Goal: Task Accomplishment & Management: Complete application form

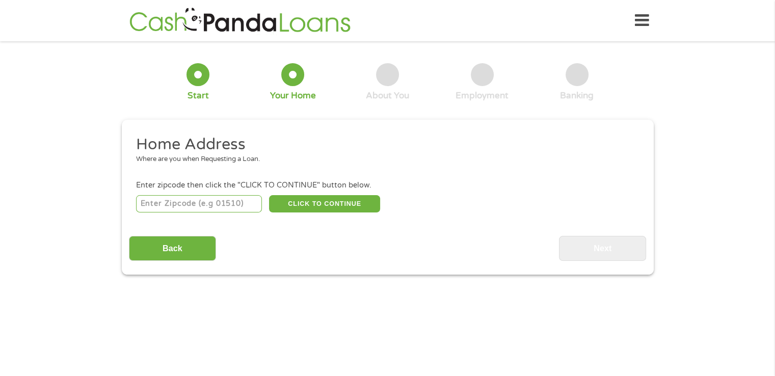
click at [171, 206] on input "number" at bounding box center [199, 203] width 126 height 17
type input "78574"
select select "[US_STATE]"
click at [316, 203] on button "CLICK TO CONTINUE" at bounding box center [324, 203] width 111 height 17
type input "78574"
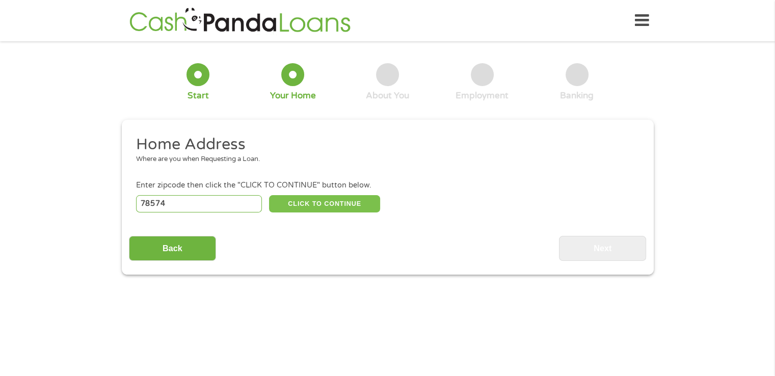
type input "Mission"
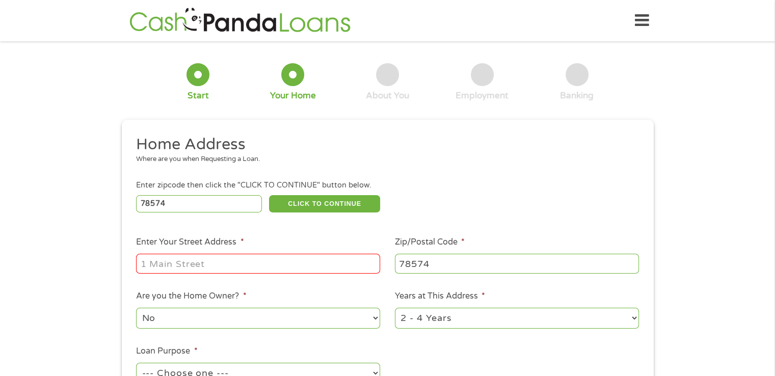
click at [182, 265] on input "Enter Your Street Address *" at bounding box center [258, 263] width 244 height 19
type input "[STREET_ADDRESS]"
click at [173, 320] on select "No Yes" at bounding box center [258, 318] width 244 height 21
select select "yes"
click at [136, 309] on select "No Yes" at bounding box center [258, 318] width 244 height 21
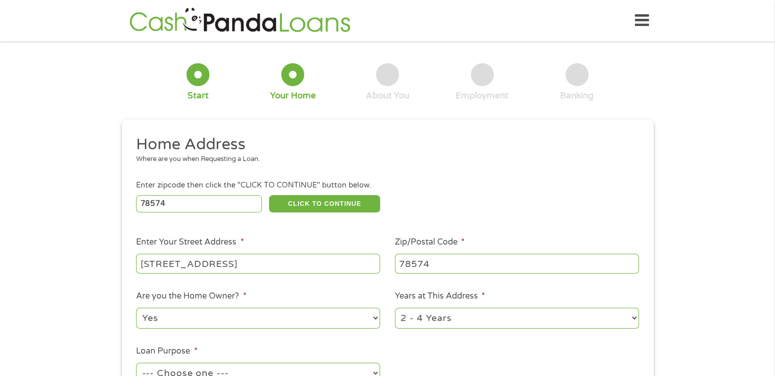
click at [482, 318] on select "1 Year or less 1 - 2 Years 2 - 4 Years Over 4 Years" at bounding box center [517, 318] width 244 height 21
select select "60months"
click at [395, 309] on select "1 Year or less 1 - 2 Years 2 - 4 Years Over 4 Years" at bounding box center [517, 318] width 244 height 21
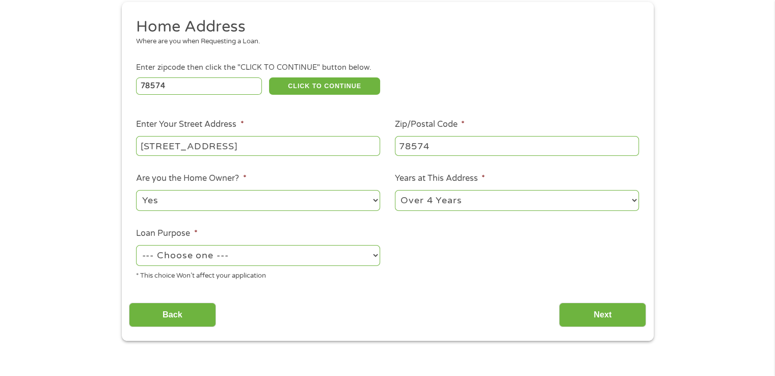
scroll to position [128, 0]
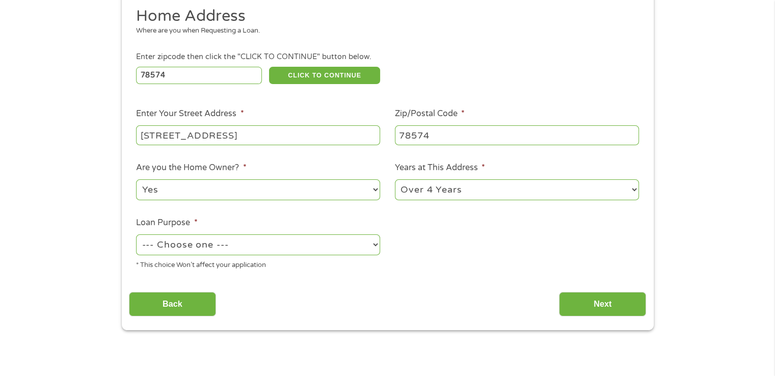
click at [254, 247] on select "--- Choose one --- Pay Bills Debt Consolidation Home Improvement Major Purchase…" at bounding box center [258, 244] width 244 height 21
select select "paybills"
click at [136, 235] on select "--- Choose one --- Pay Bills Debt Consolidation Home Improvement Major Purchase…" at bounding box center [258, 244] width 244 height 21
click at [598, 306] on input "Next" at bounding box center [602, 304] width 87 height 25
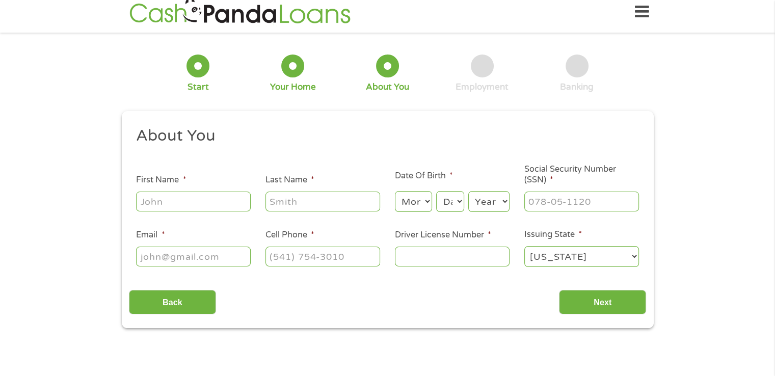
scroll to position [0, 0]
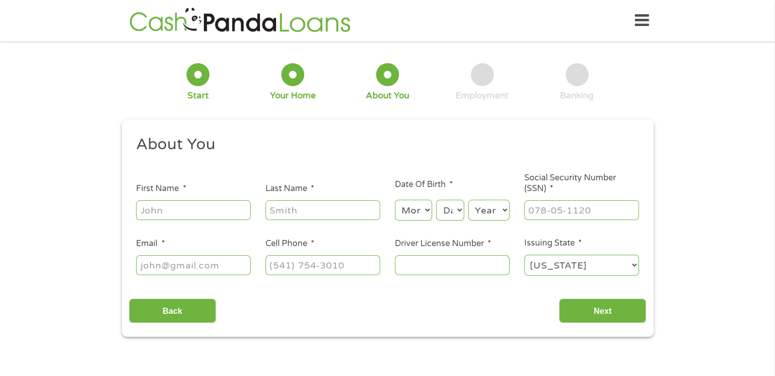
click at [207, 209] on input "First Name *" at bounding box center [193, 209] width 115 height 19
type input "[PERSON_NAME]"
click at [414, 212] on select "Month 1 2 3 4 5 6 7 8 9 10 11 12" at bounding box center [413, 210] width 37 height 21
select select "4"
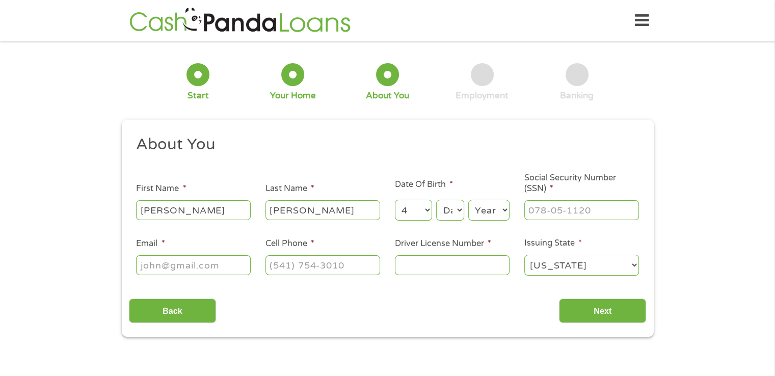
click at [395, 200] on select "Month 1 2 3 4 5 6 7 8 9 10 11 12" at bounding box center [413, 210] width 37 height 21
click at [451, 211] on select "Day 1 2 3 4 5 6 7 8 9 10 11 12 13 14 15 16 17 18 19 20 21 22 23 24 25 26 27 28 …" at bounding box center [450, 210] width 28 height 21
select select "19"
click at [436, 200] on select "Day 1 2 3 4 5 6 7 8 9 10 11 12 13 14 15 16 17 18 19 20 21 22 23 24 25 26 27 28 …" at bounding box center [450, 210] width 28 height 21
click at [493, 210] on select "Year [DATE] 2006 2005 2004 2003 2002 2001 2000 1999 1998 1997 1996 1995 1994 19…" at bounding box center [488, 210] width 41 height 21
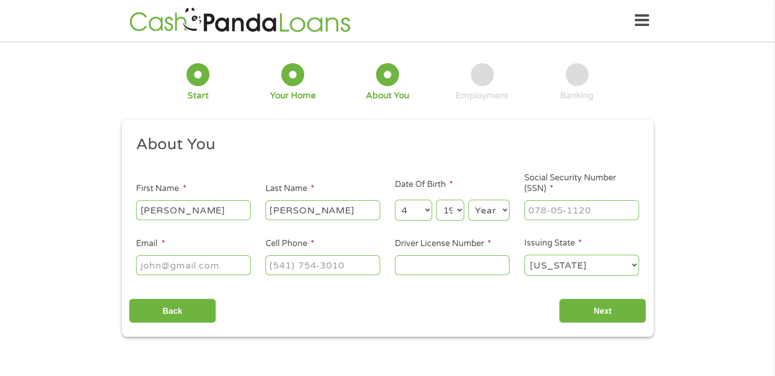
select select "1963"
click at [468, 200] on select "Year [DATE] 2006 2005 2004 2003 2002 2001 2000 1999 1998 1997 1996 1995 1994 19…" at bounding box center [488, 210] width 41 height 21
click at [554, 216] on input "___-__-____" at bounding box center [581, 209] width 115 height 19
type input "342-66-1815"
click at [161, 268] on input "Email *" at bounding box center [193, 264] width 115 height 19
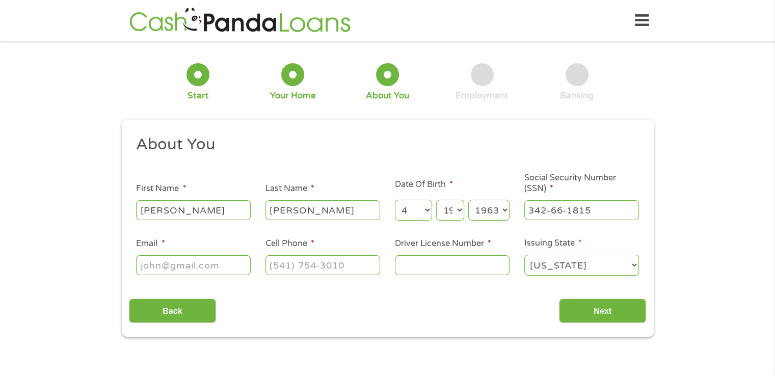
type input "[EMAIL_ADDRESS][DOMAIN_NAME]"
click at [344, 264] on input "[PHONE_NUMBER]" at bounding box center [322, 264] width 115 height 19
type input "[PHONE_NUMBER]"
click at [437, 270] on input "Driver License Number *" at bounding box center [452, 264] width 115 height 19
click at [465, 269] on input "Driver License Number *" at bounding box center [452, 264] width 115 height 19
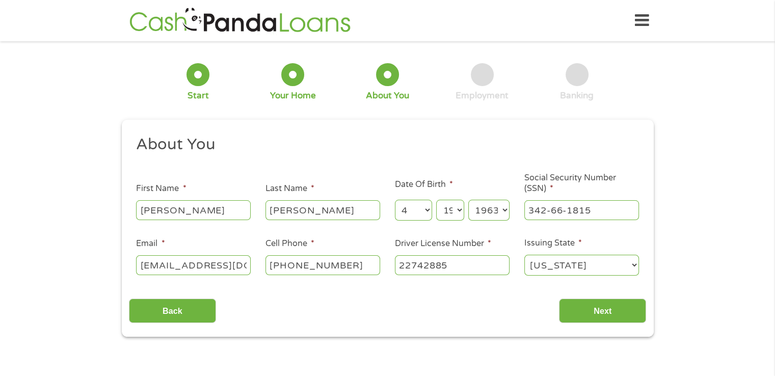
type input "22742885"
click at [314, 316] on div "Back Next" at bounding box center [387, 307] width 517 height 32
click at [606, 310] on input "Next" at bounding box center [602, 311] width 87 height 25
click at [597, 313] on input "Next" at bounding box center [602, 311] width 87 height 25
click at [417, 212] on select "Month 1 2 3 4 5 6 7 8 9 10 11 12" at bounding box center [413, 210] width 37 height 21
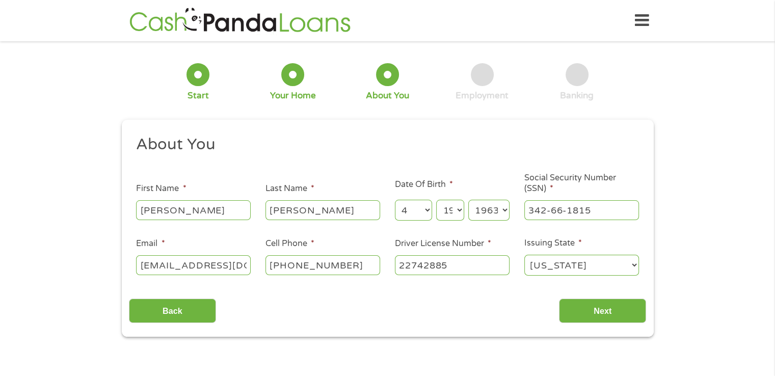
click at [771, 229] on div "1 Start 2 Your Home 3 About You 4 Employment 5 Banking 6 This field is hidden w…" at bounding box center [387, 192] width 775 height 288
click at [623, 312] on input "Next" at bounding box center [602, 311] width 87 height 25
click at [621, 310] on input "Next" at bounding box center [602, 311] width 87 height 25
click at [363, 268] on input "[PHONE_NUMBER]" at bounding box center [322, 264] width 115 height 19
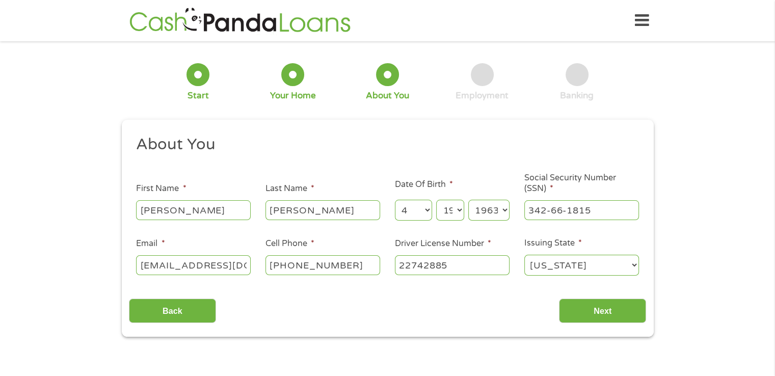
click at [481, 268] on input "22742885" at bounding box center [452, 264] width 115 height 19
click at [606, 308] on input "Next" at bounding box center [602, 311] width 87 height 25
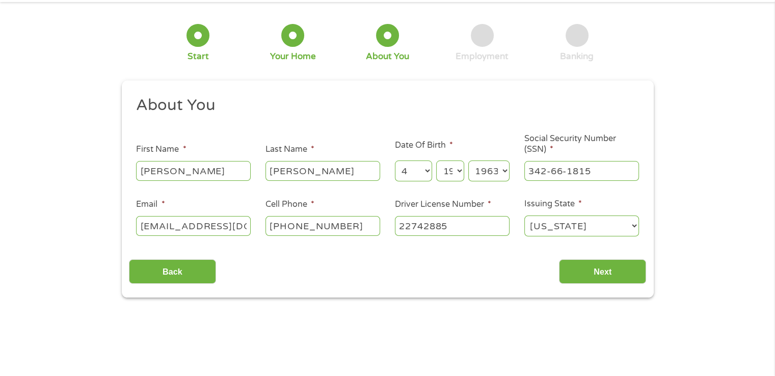
scroll to position [36, 0]
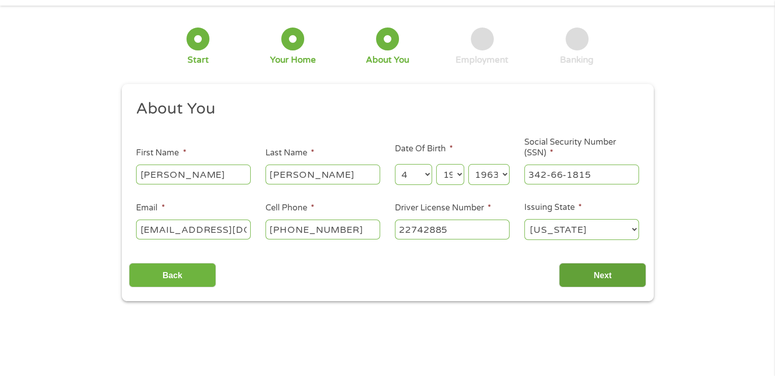
click at [589, 281] on input "Next" at bounding box center [602, 275] width 87 height 25
click at [609, 271] on input "Next" at bounding box center [602, 275] width 87 height 25
click at [609, 270] on input "Next" at bounding box center [602, 275] width 87 height 25
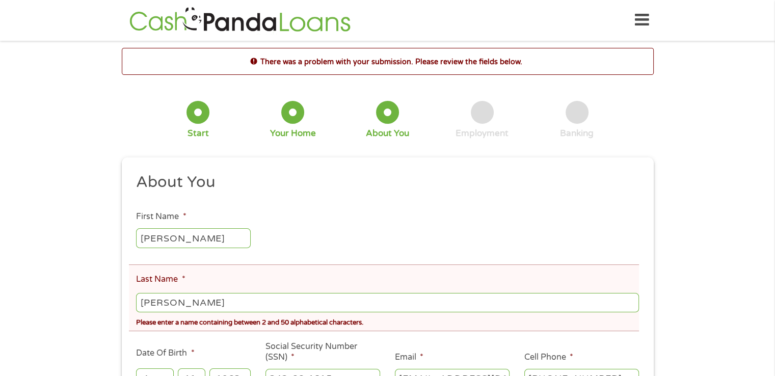
scroll to position [0, 0]
click at [178, 305] on input "[PERSON_NAME]" at bounding box center [387, 302] width 502 height 19
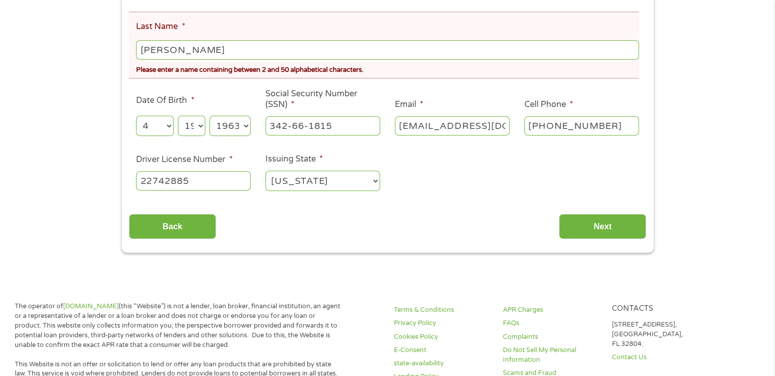
scroll to position [255, 0]
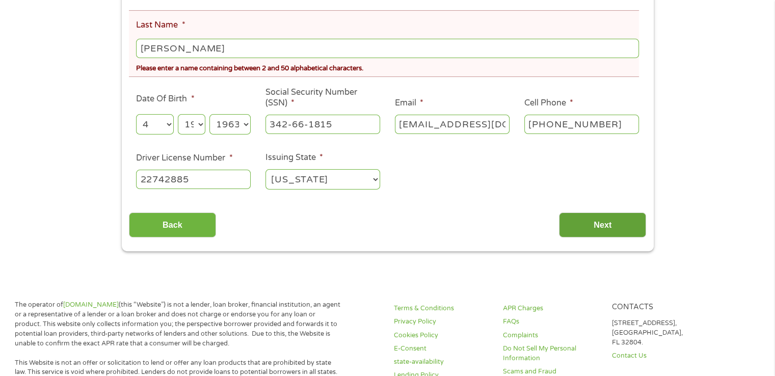
type input "[PERSON_NAME]"
click at [602, 220] on input "Next" at bounding box center [602, 224] width 87 height 25
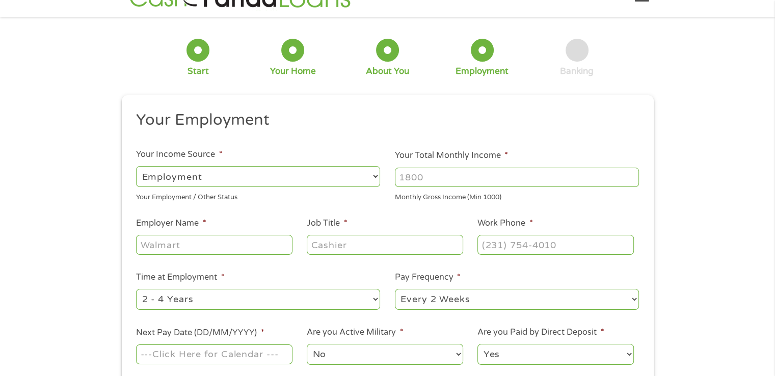
scroll to position [0, 0]
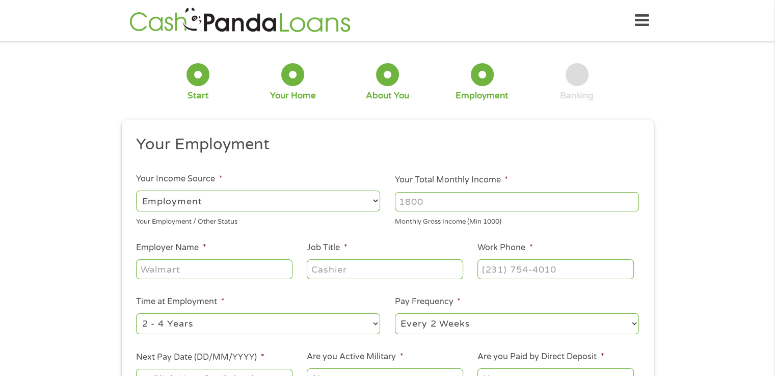
click at [448, 201] on input "Your Total Monthly Income *" at bounding box center [517, 201] width 244 height 19
click at [522, 207] on input "Your Total Monthly Income *" at bounding box center [517, 201] width 244 height 19
type input "4000"
click at [246, 269] on input "Employer Name *" at bounding box center [214, 268] width 156 height 19
type input "cavco industry"
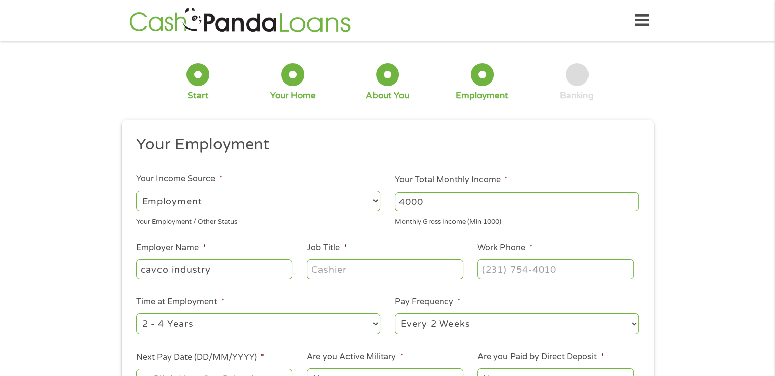
click at [359, 273] on input "Job Title *" at bounding box center [385, 268] width 156 height 19
type input "manager"
click at [499, 273] on input "(___) ___-____" at bounding box center [555, 268] width 156 height 19
type input "[PHONE_NUMBER]"
click at [217, 325] on select "--- Choose one --- 1 Year or less 1 - 2 Years 2 - 4 Years Over 4 Years" at bounding box center [258, 323] width 244 height 21
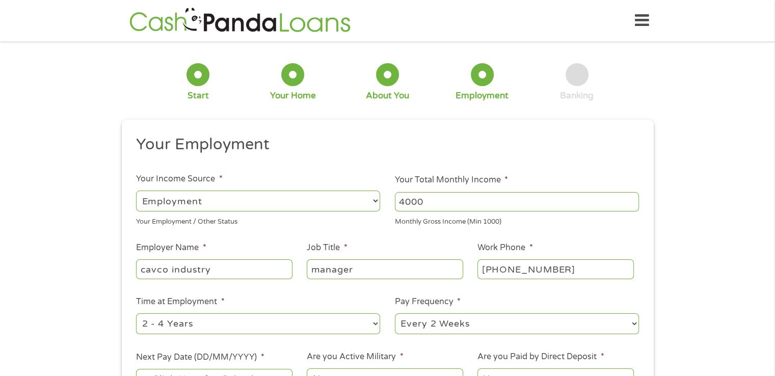
select select "60months"
click at [136, 314] on select "--- Choose one --- 1 Year or less 1 - 2 Years 2 - 4 Years Over 4 Years" at bounding box center [258, 323] width 244 height 21
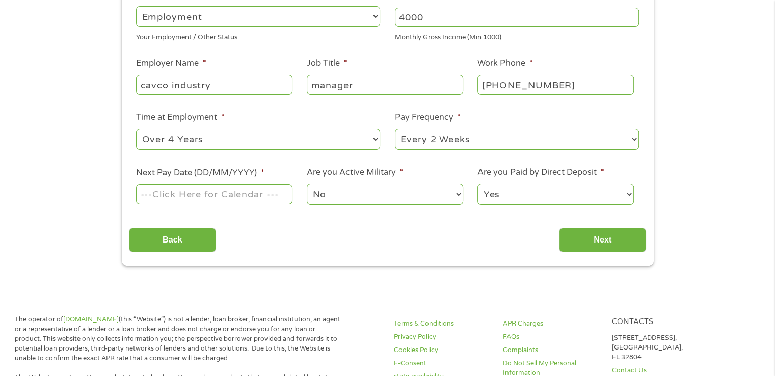
scroll to position [187, 0]
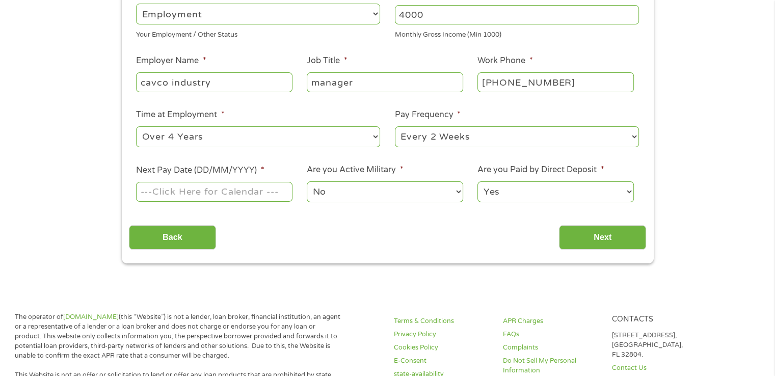
click at [201, 190] on input "Next Pay Date (DD/MM/YYYY) *" at bounding box center [214, 191] width 156 height 19
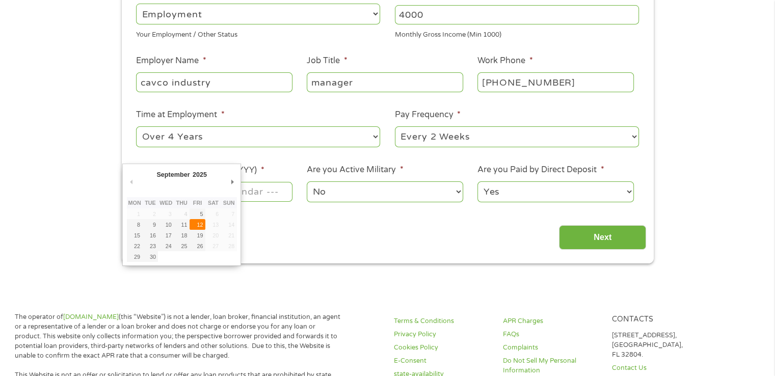
type input "[DATE]"
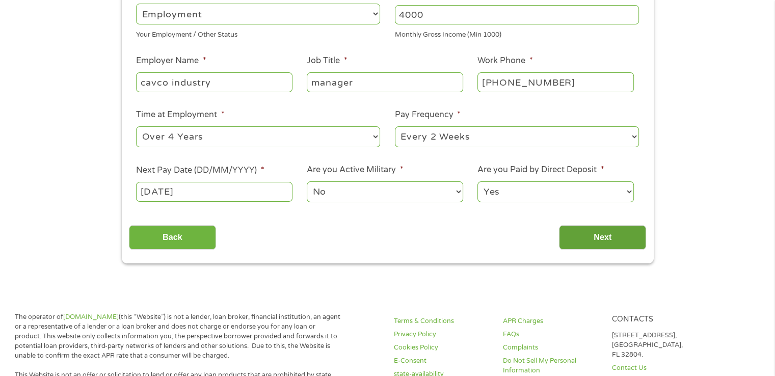
click at [607, 239] on input "Next" at bounding box center [602, 237] width 87 height 25
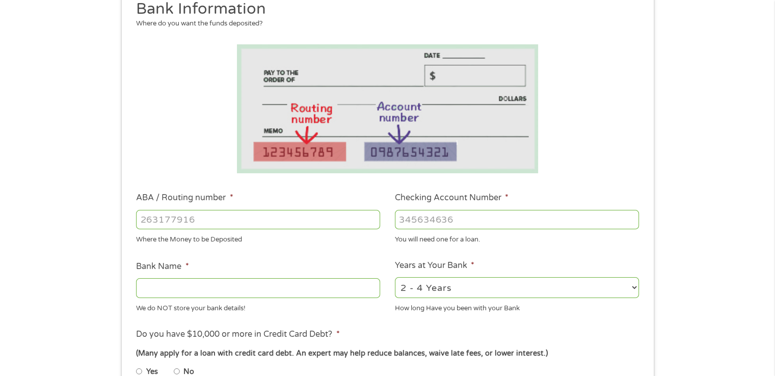
scroll to position [120, 0]
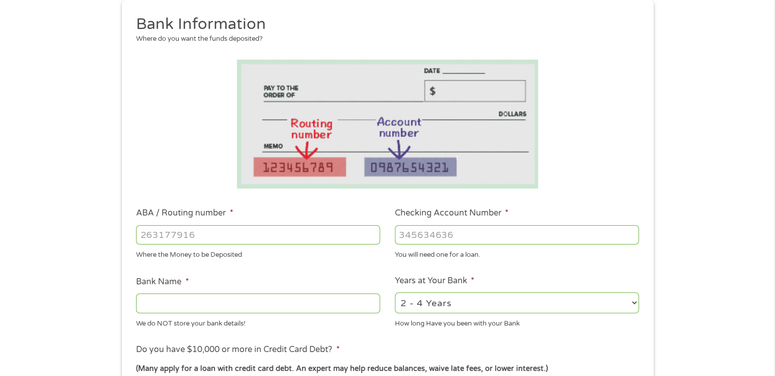
click at [222, 230] on input "ABA / Routing number *" at bounding box center [258, 234] width 244 height 19
type input "114917623"
type input "INTERNATIONAL BANK OF COMMERCE"
type input "114917623"
click at [442, 235] on input "Checking Account Number *" at bounding box center [517, 234] width 244 height 19
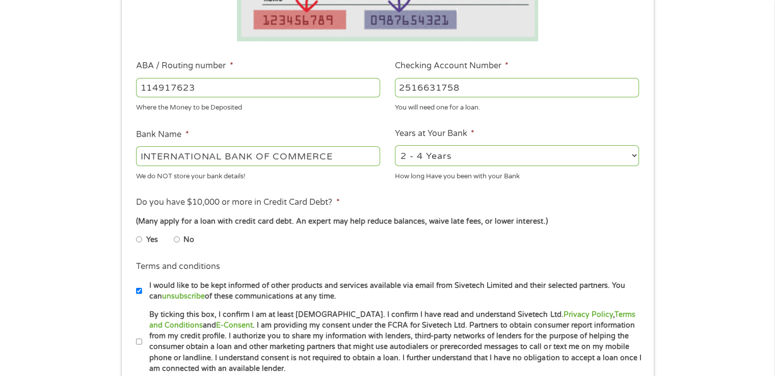
scroll to position [273, 0]
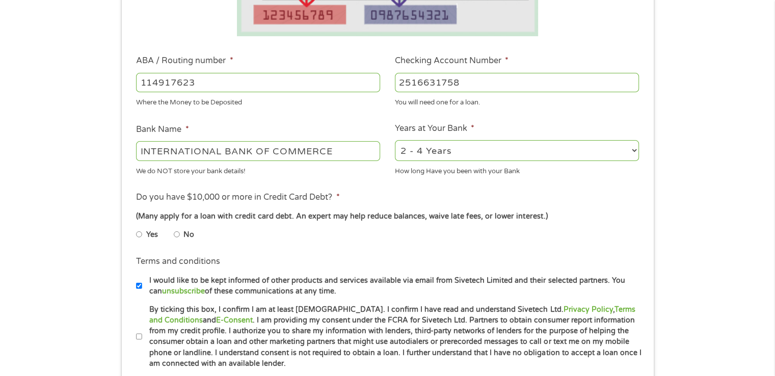
type input "2516631758"
click at [178, 236] on input "No" at bounding box center [177, 234] width 6 height 16
radio input "true"
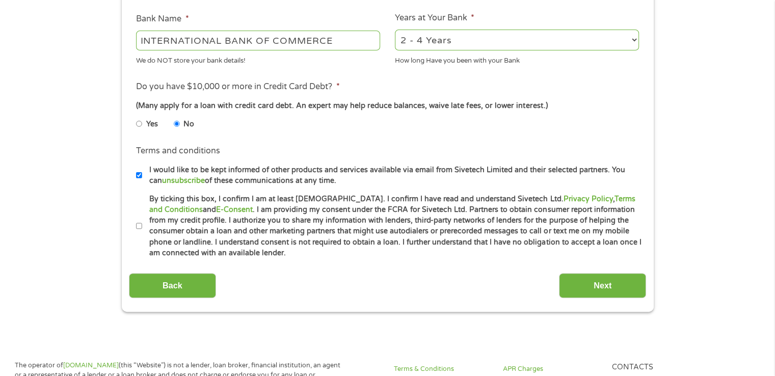
scroll to position [391, 0]
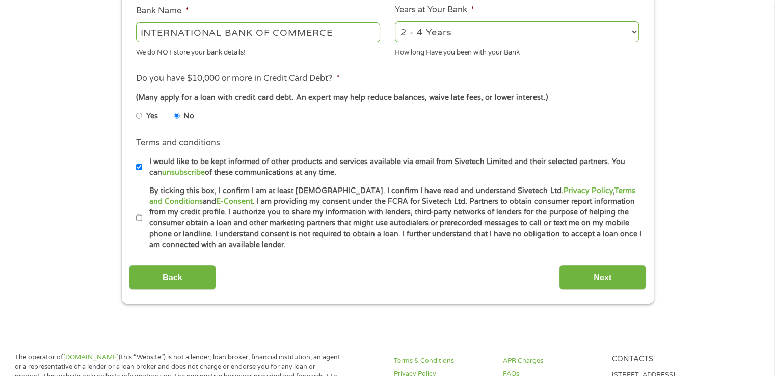
click at [139, 220] on input "By ticking this box, I confirm I am at least [DEMOGRAPHIC_DATA]. I confirm I ha…" at bounding box center [139, 218] width 6 height 16
checkbox input "true"
click at [607, 281] on input "Next" at bounding box center [602, 277] width 87 height 25
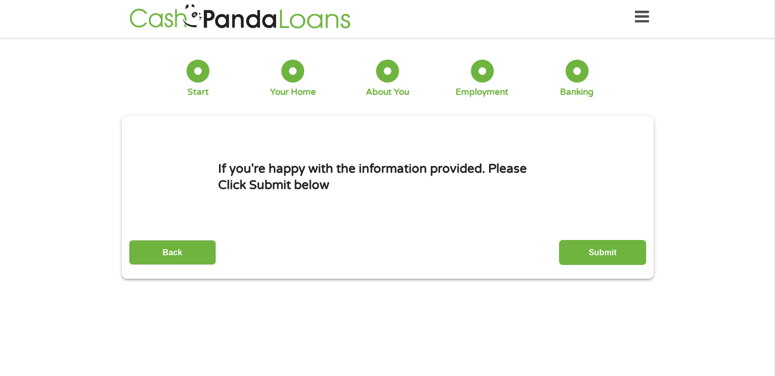
scroll to position [0, 0]
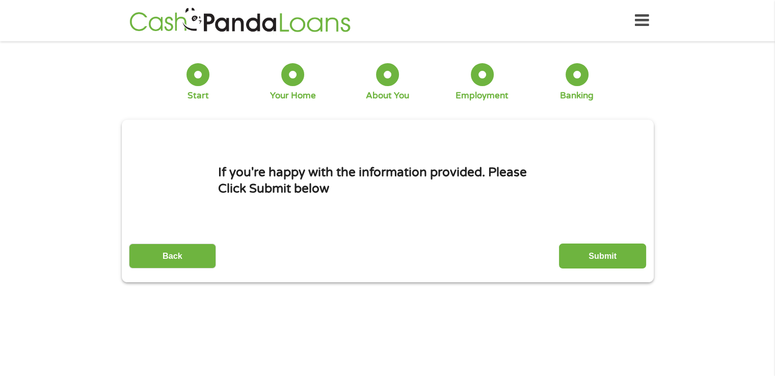
click at [590, 259] on input "Submit" at bounding box center [602, 256] width 87 height 25
